Goal: Find contact information: Find contact information

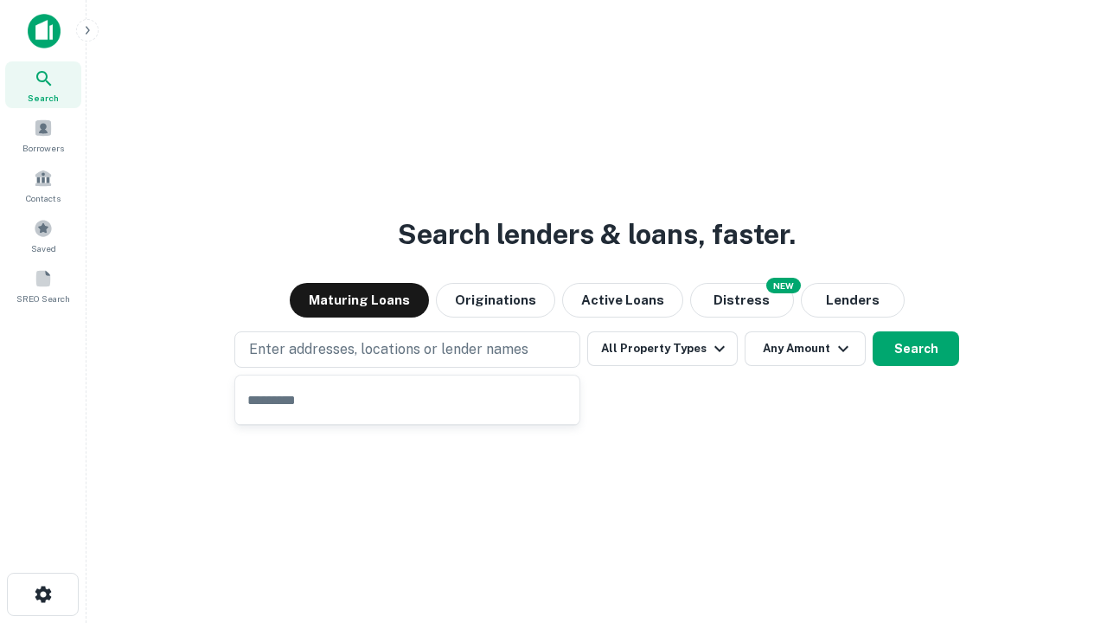
type input "**********"
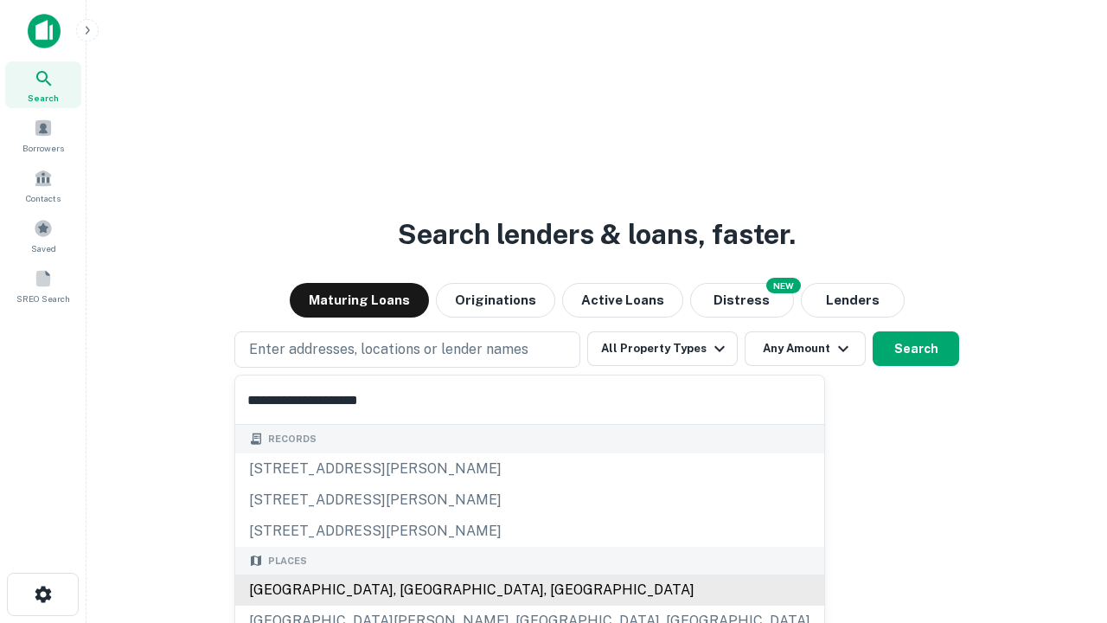
click at [414, 590] on div "[GEOGRAPHIC_DATA], [GEOGRAPHIC_DATA], [GEOGRAPHIC_DATA]" at bounding box center [529, 589] width 589 height 31
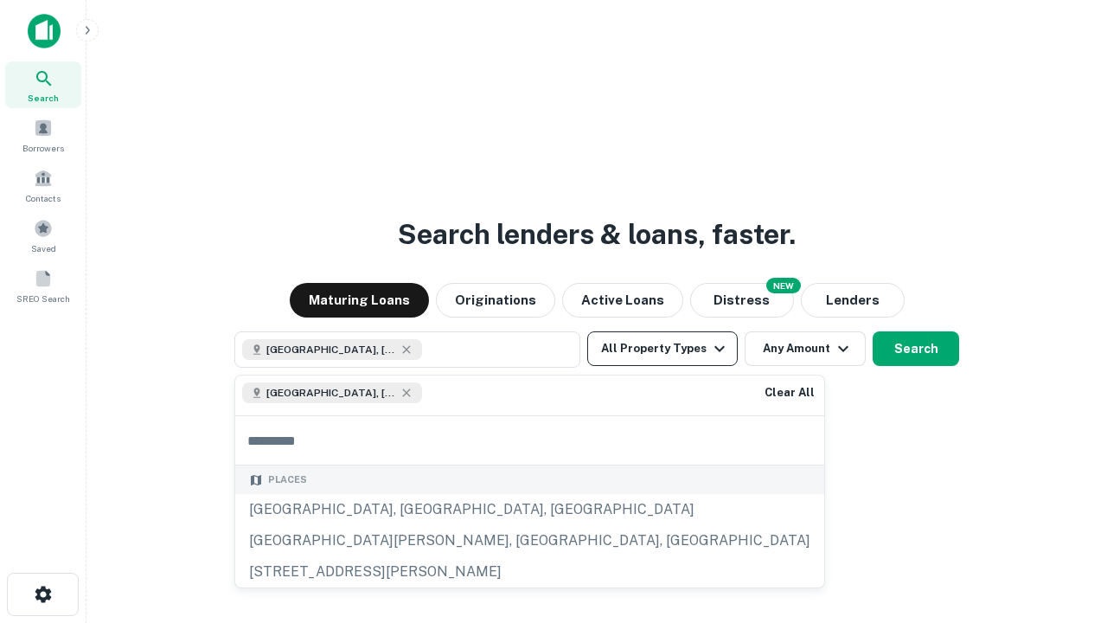
click at [663, 349] on button "All Property Types" at bounding box center [662, 348] width 151 height 35
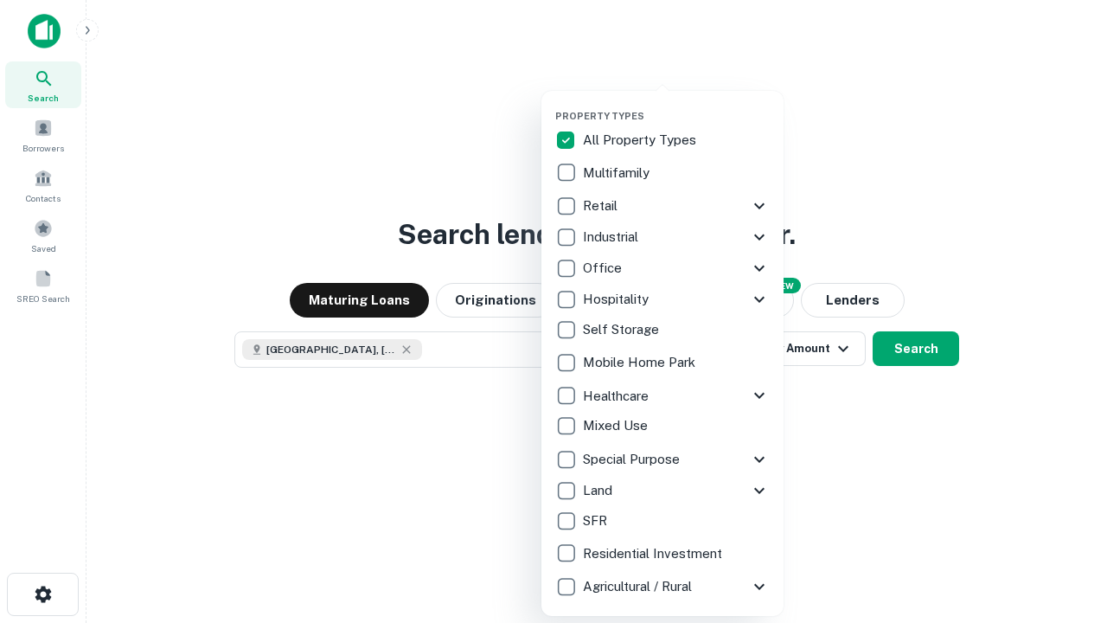
click at [677, 105] on button "button" at bounding box center [676, 105] width 242 height 1
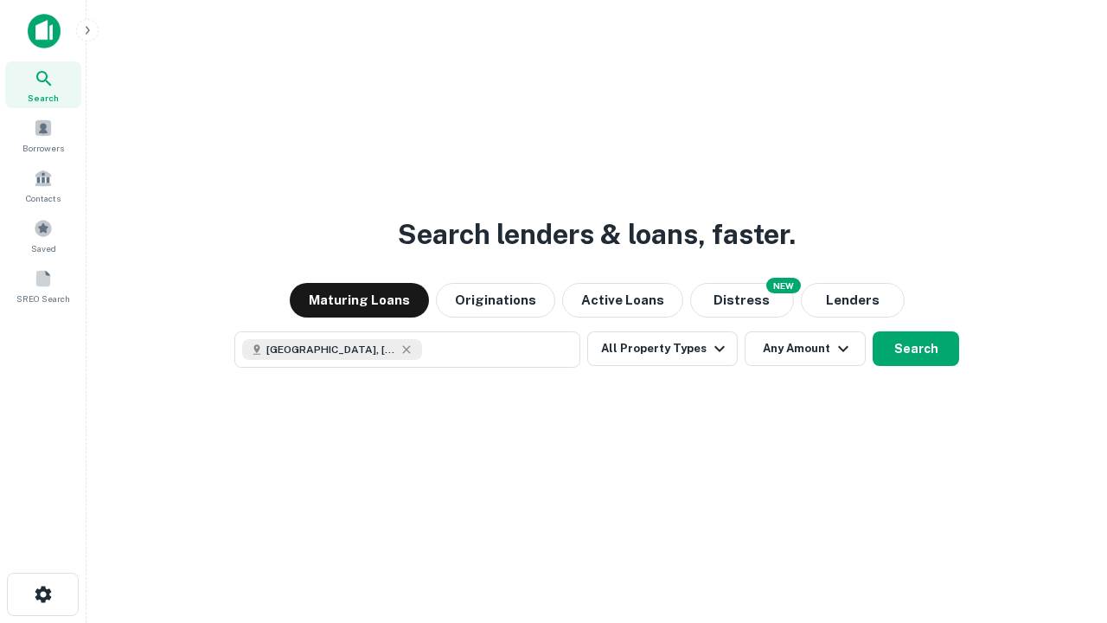
scroll to position [28, 0]
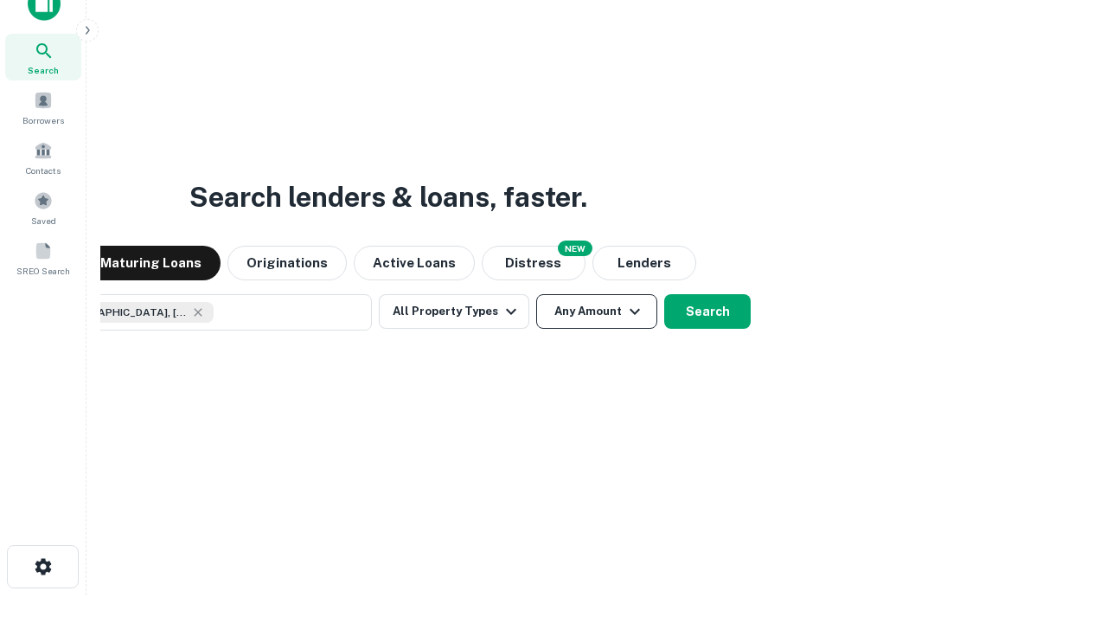
click at [536, 294] on button "Any Amount" at bounding box center [596, 311] width 121 height 35
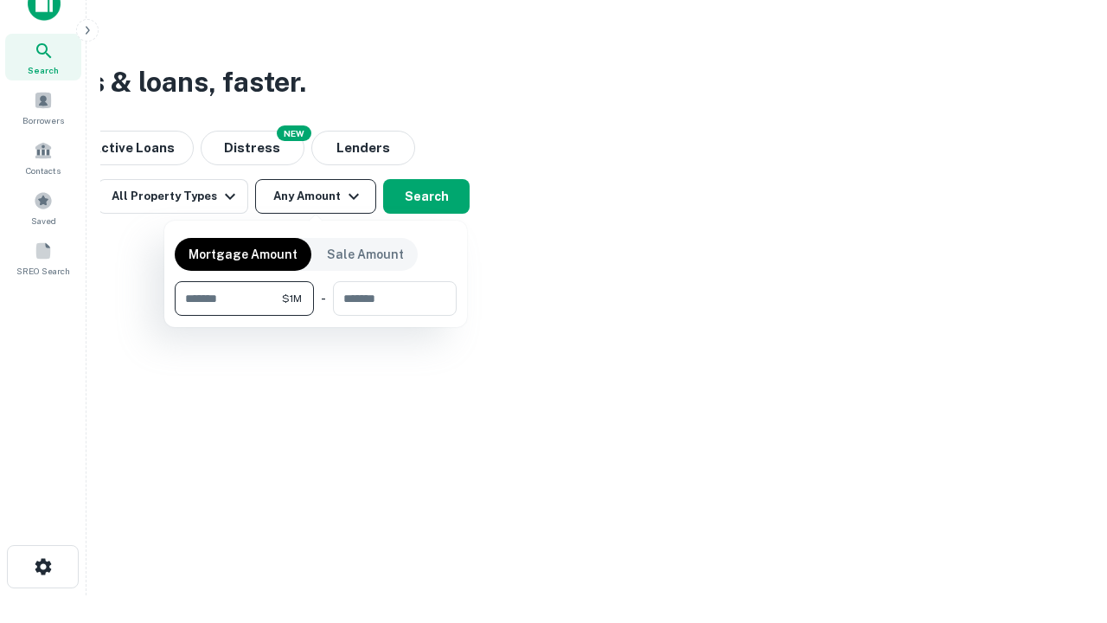
type input "*******"
click at [316, 316] on button "button" at bounding box center [316, 316] width 282 height 1
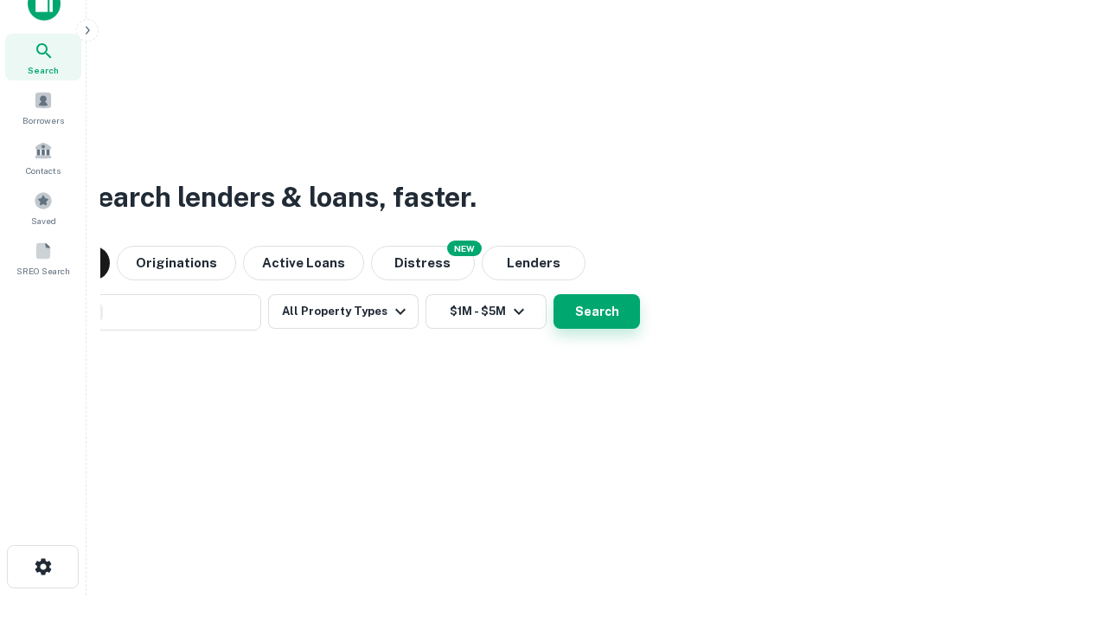
click at [554, 294] on button "Search" at bounding box center [597, 311] width 87 height 35
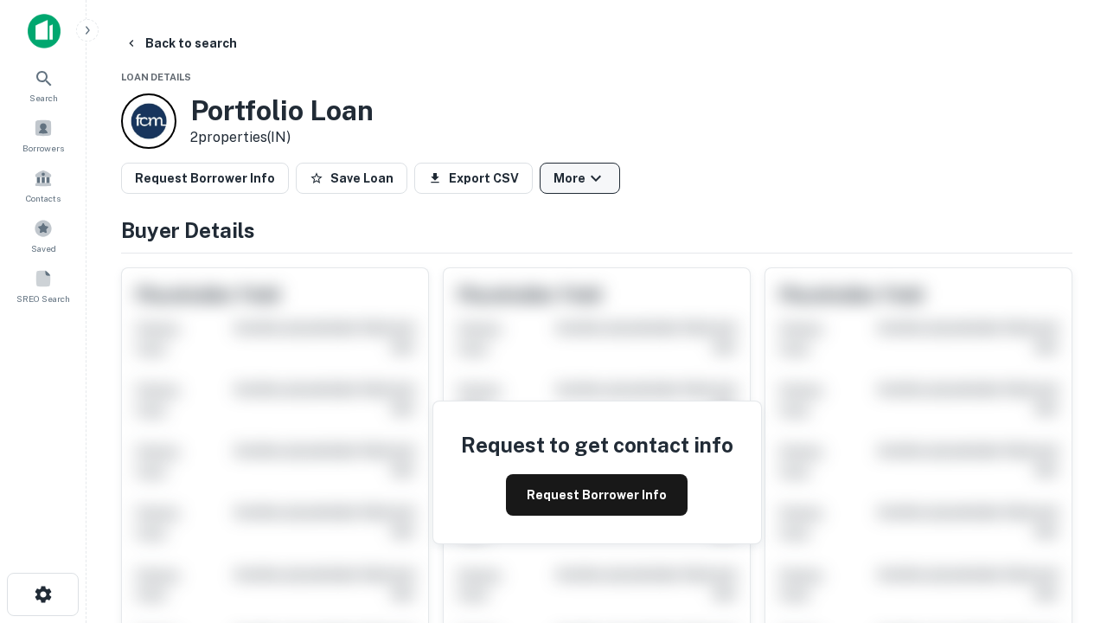
click at [580, 178] on button "More" at bounding box center [580, 178] width 80 height 31
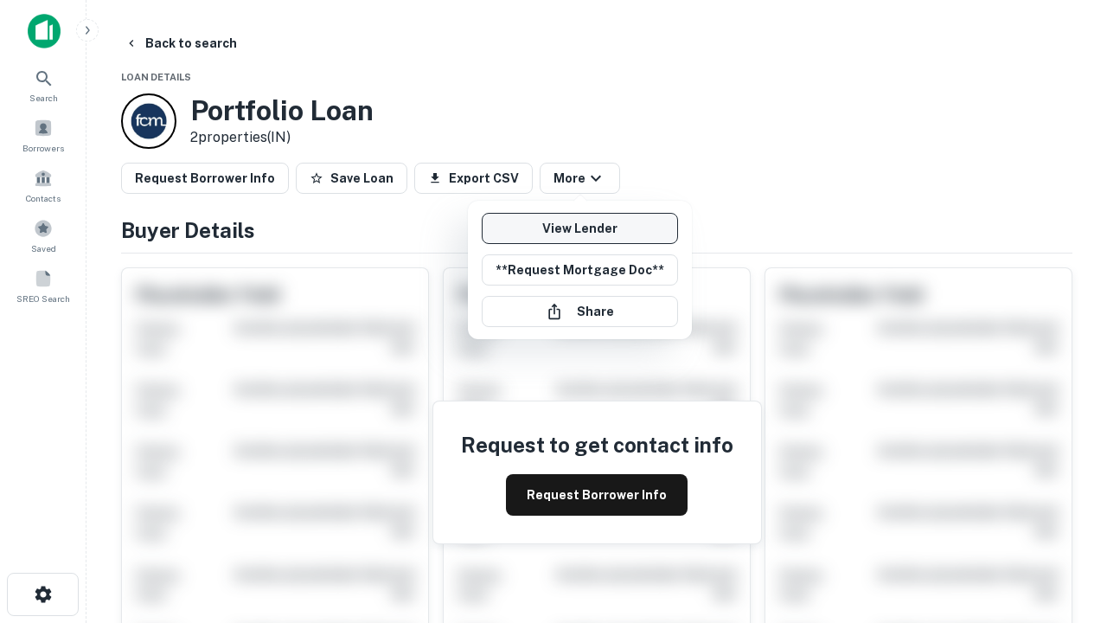
click at [580, 228] on link "View Lender" at bounding box center [580, 228] width 196 height 31
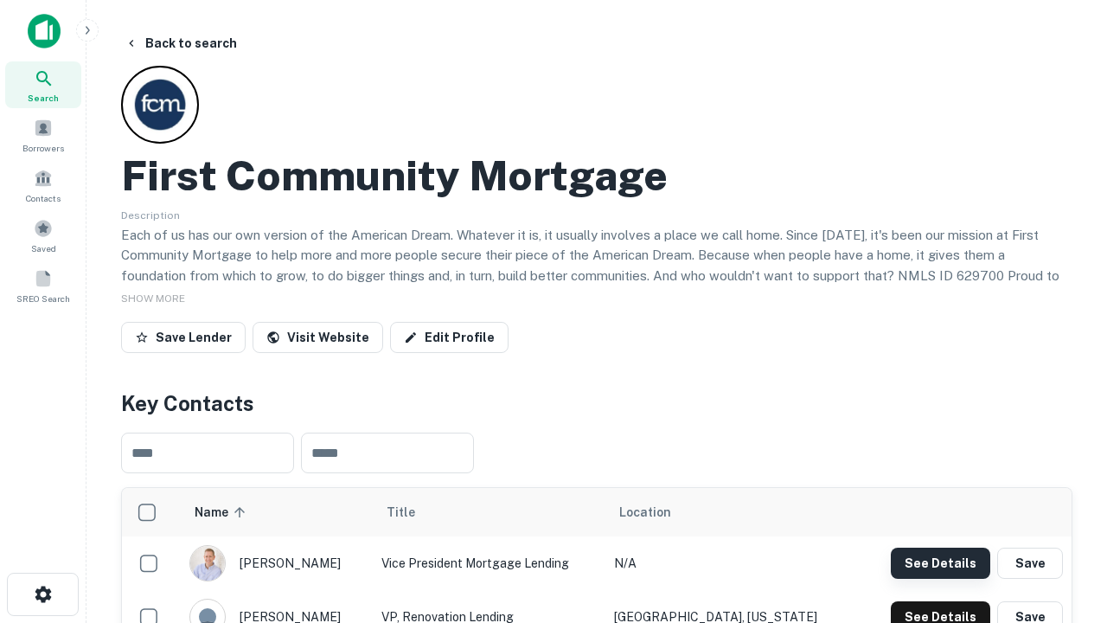
click at [940, 562] on button "See Details" at bounding box center [940, 563] width 99 height 31
click at [42, 594] on icon "button" at bounding box center [43, 594] width 21 height 21
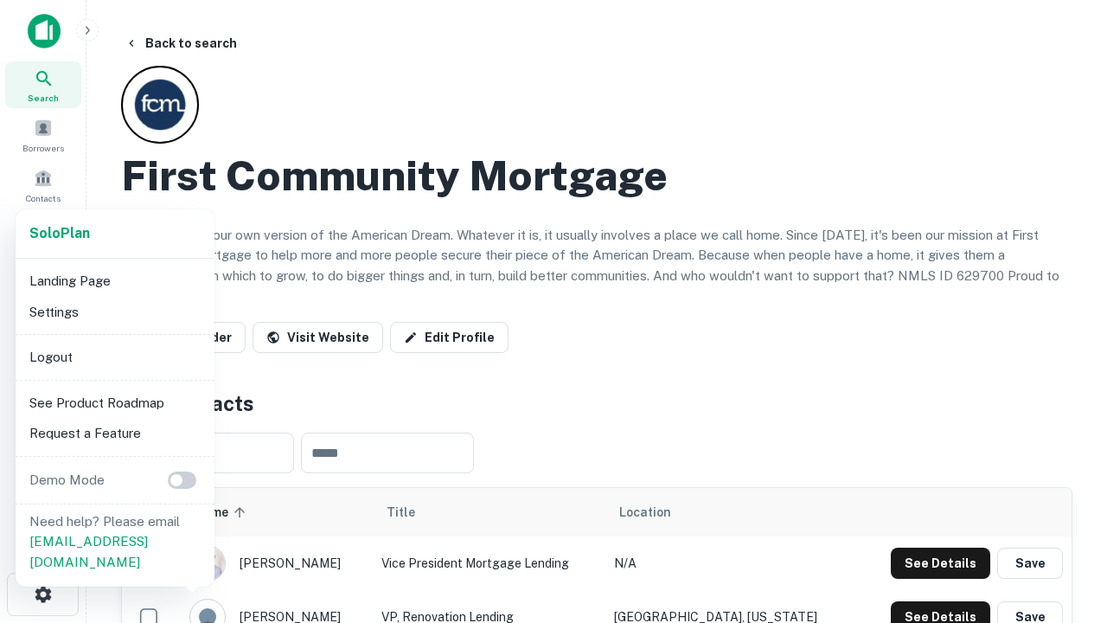
click at [114, 356] on li "Logout" at bounding box center [114, 357] width 185 height 31
